Goal: Check status: Check status

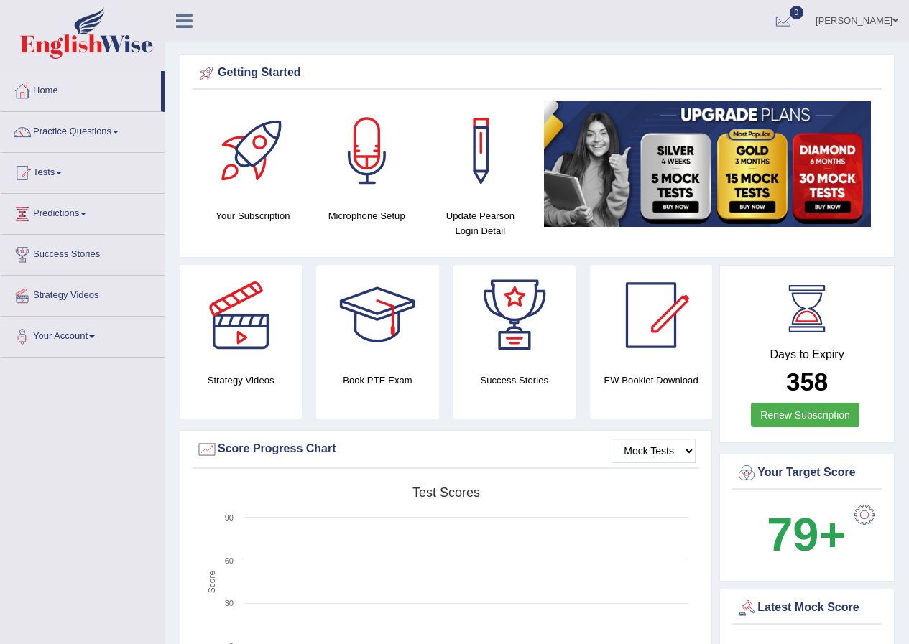
click at [59, 166] on link "Tests" at bounding box center [83, 171] width 164 height 36
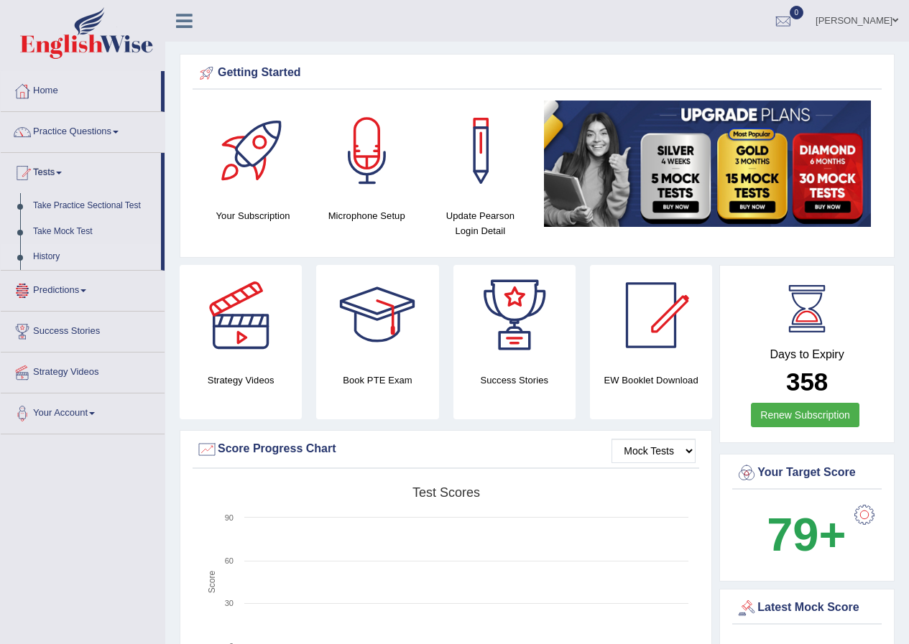
click at [45, 252] on link "History" at bounding box center [94, 257] width 134 height 26
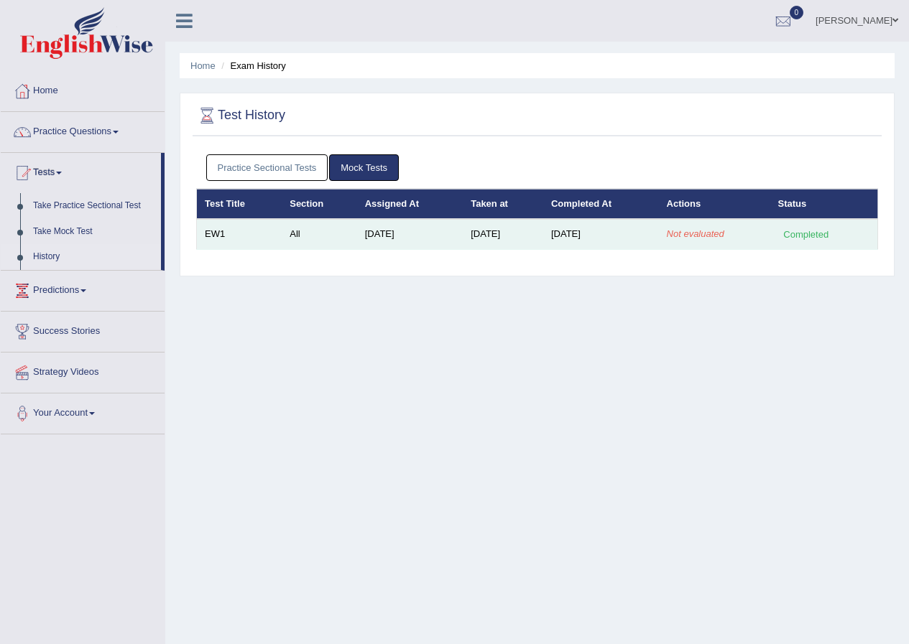
click at [227, 241] on td "EW1" at bounding box center [239, 234] width 85 height 30
click at [640, 233] on td "Sep 8, 2025" at bounding box center [601, 234] width 116 height 30
click at [764, 236] on td "Not evaluated" at bounding box center [714, 234] width 111 height 30
click at [796, 232] on div "Completed" at bounding box center [806, 234] width 56 height 15
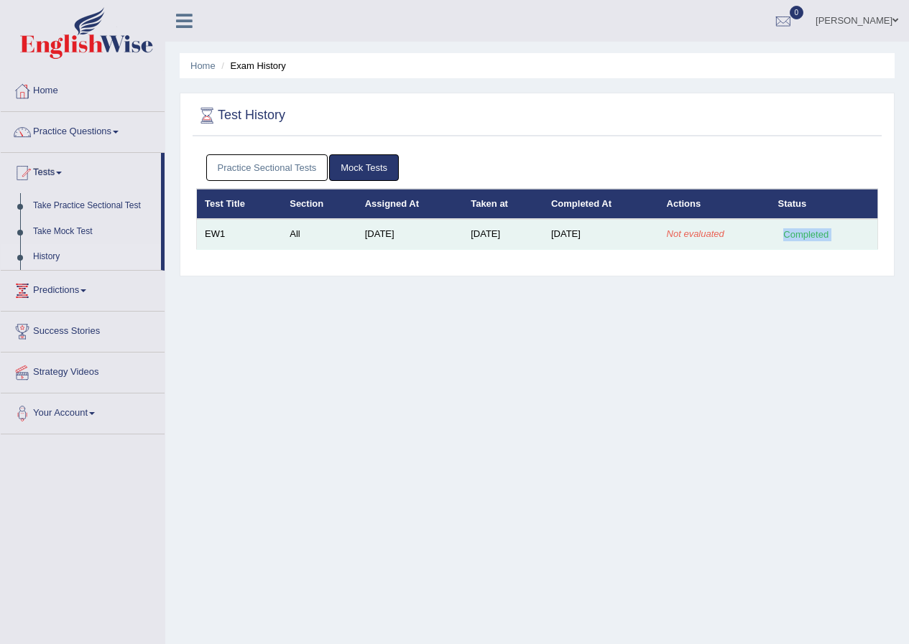
click at [795, 232] on div "Completed" at bounding box center [806, 234] width 56 height 15
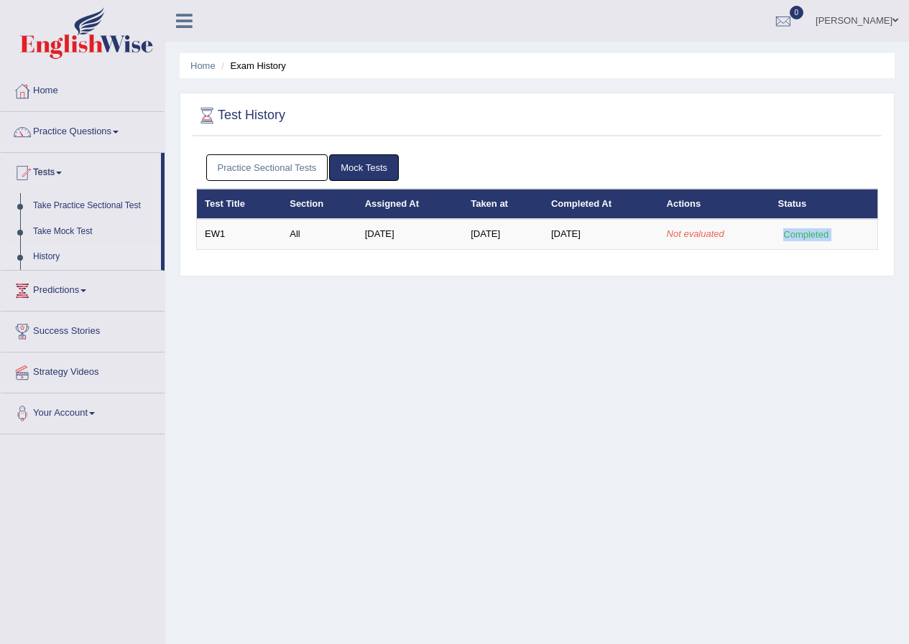
click at [280, 417] on div "Home Exam History Test History Practice Sectional Tests Mock Tests Test Title S…" at bounding box center [537, 359] width 744 height 718
click at [285, 417] on div "Home Exam History Test History Practice Sectional Tests Mock Tests Test Title S…" at bounding box center [537, 359] width 744 height 718
click at [886, 30] on link "[PERSON_NAME]" at bounding box center [857, 18] width 104 height 37
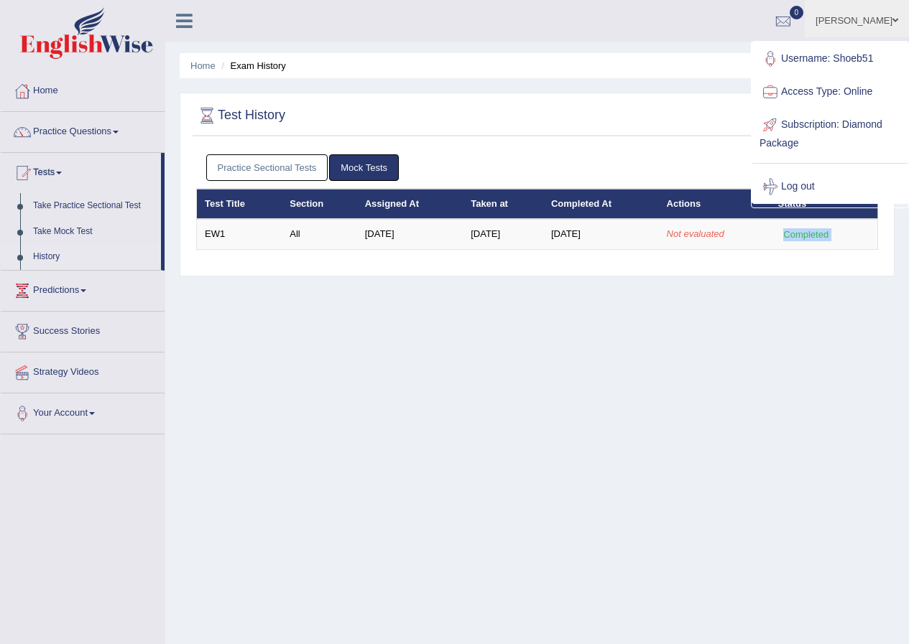
click at [794, 189] on link "Log out" at bounding box center [829, 186] width 155 height 33
